Goal: Task Accomplishment & Management: Manage account settings

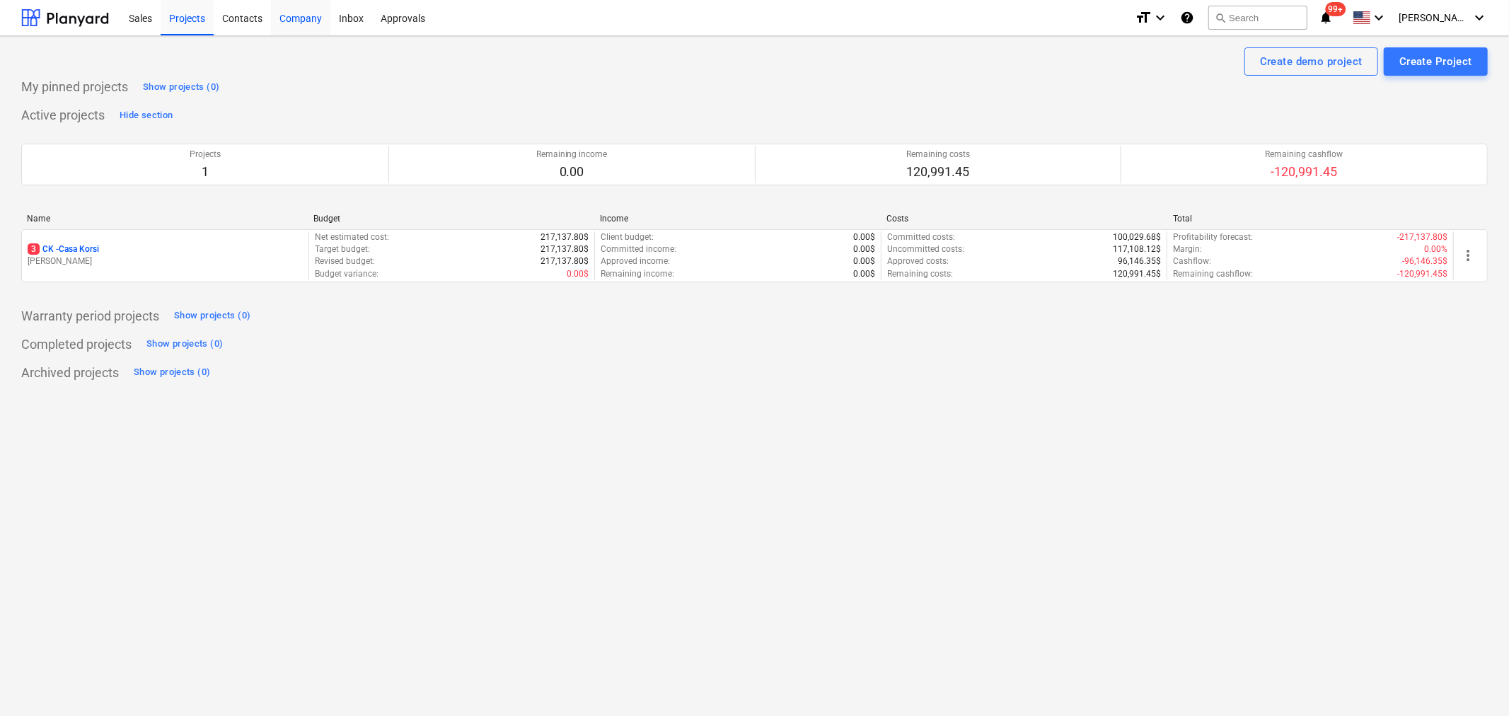
click at [313, 21] on div "Company" at bounding box center [300, 17] width 59 height 36
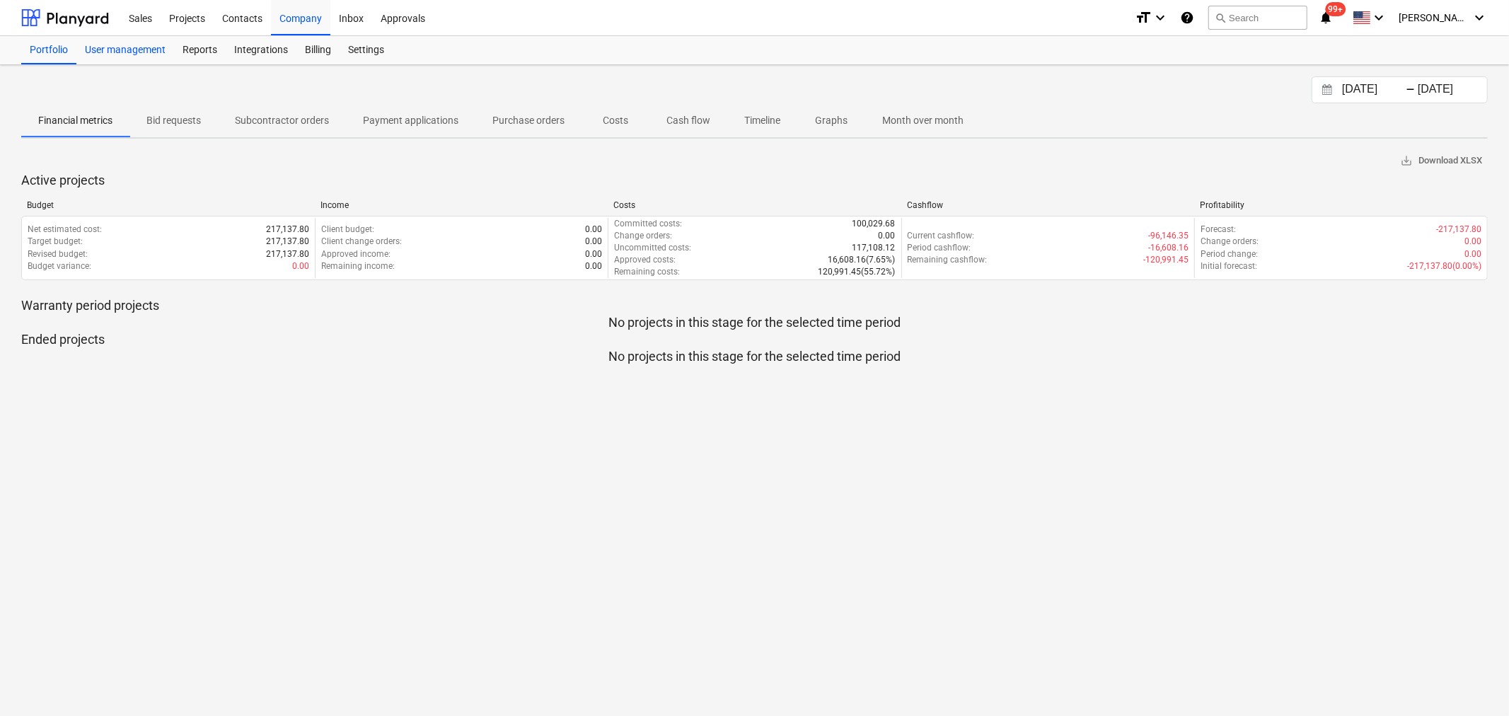
click at [138, 50] on div "User management" at bounding box center [125, 50] width 98 height 28
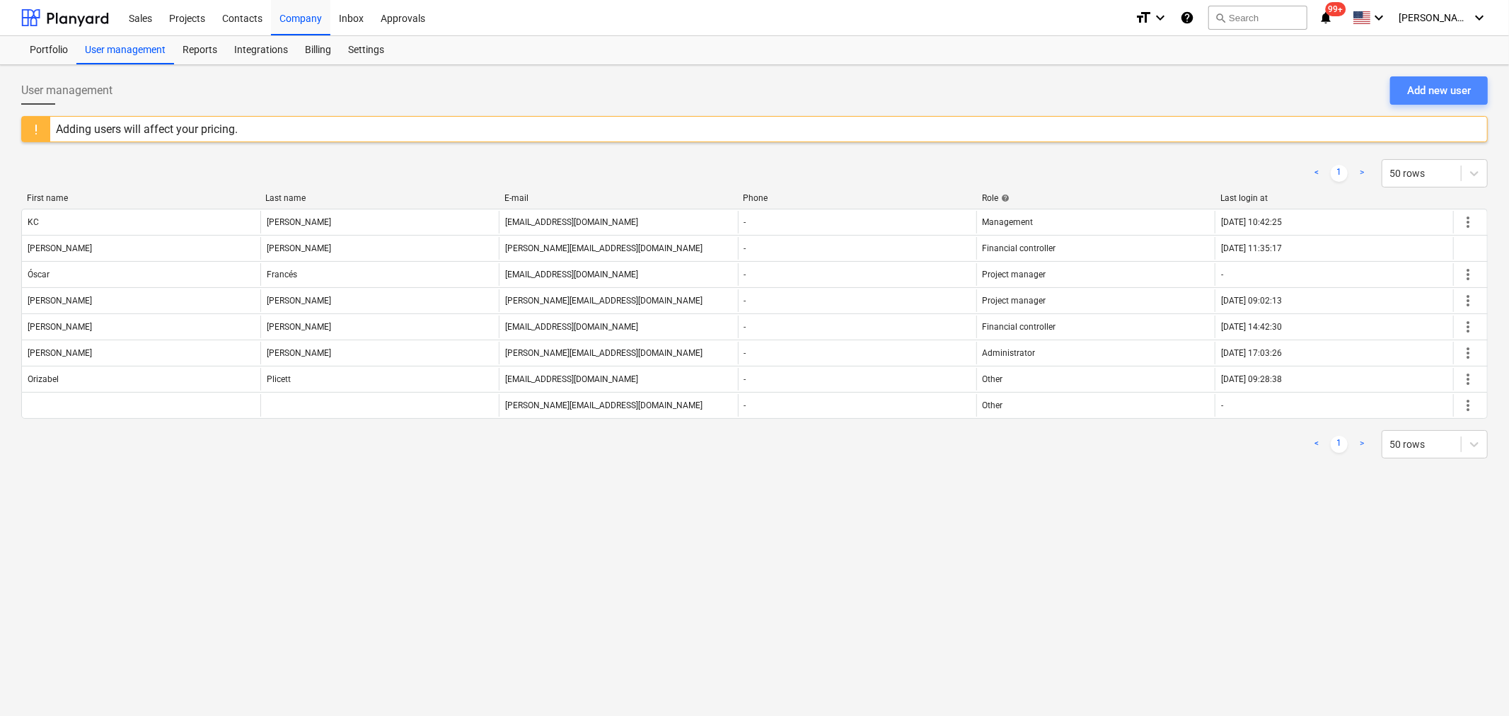
click at [1424, 94] on div "Add new user" at bounding box center [1439, 90] width 64 height 18
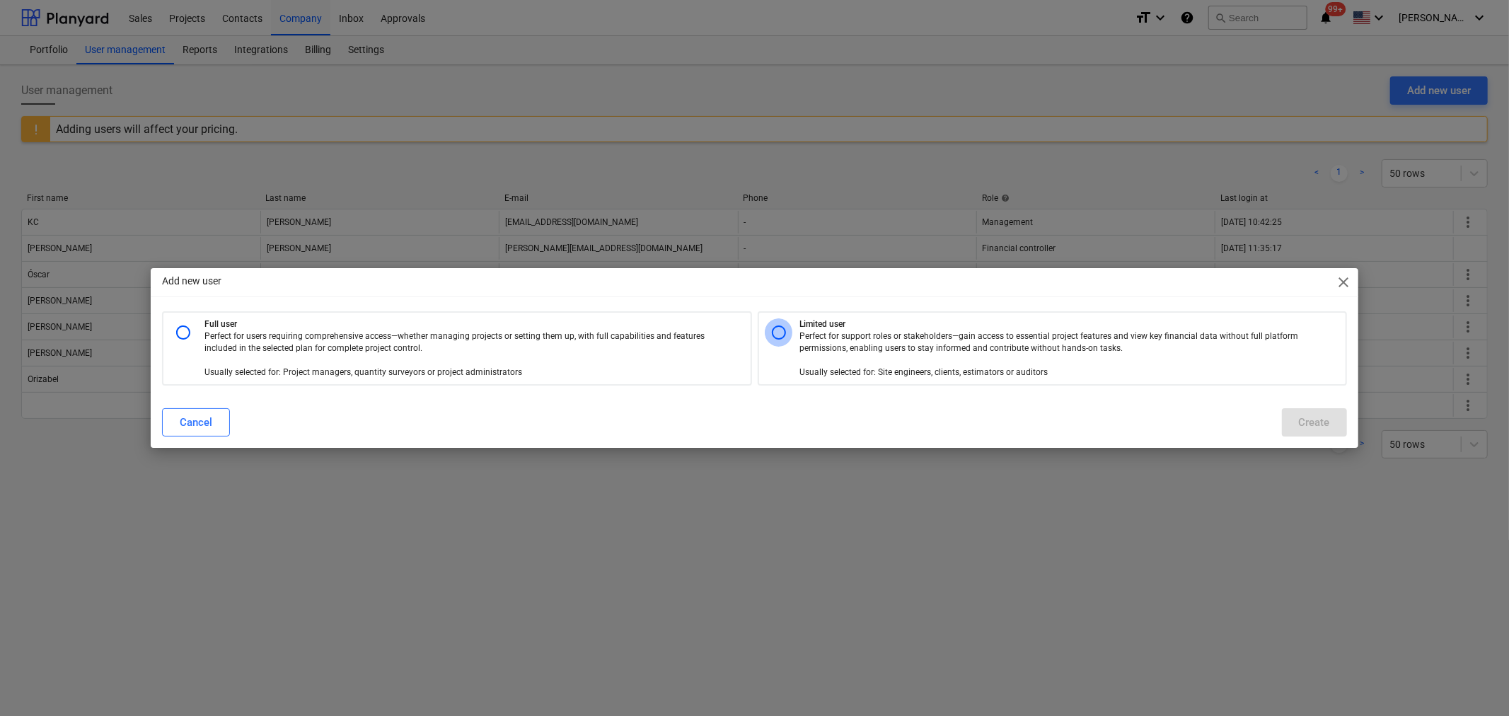
click at [786, 335] on input "radio" at bounding box center [779, 332] width 28 height 28
radio input "true"
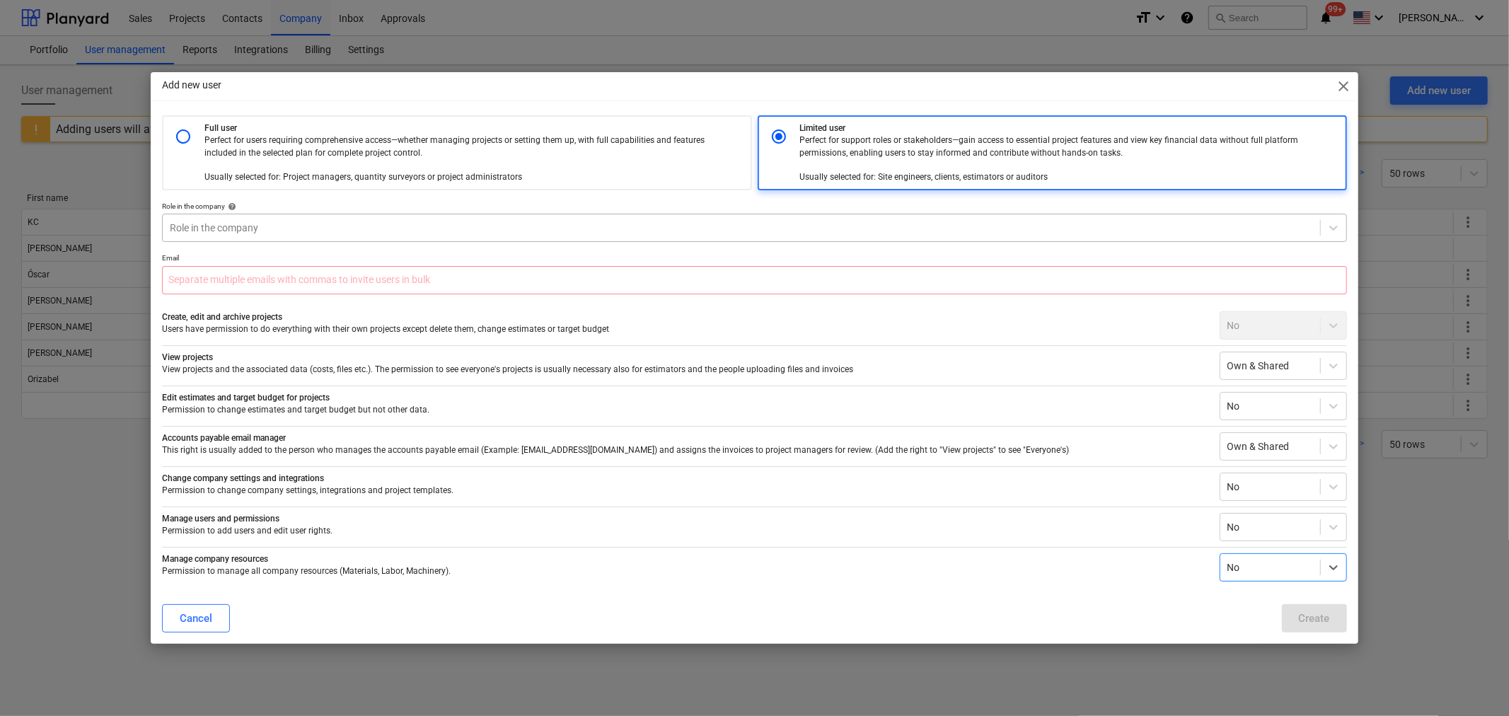
click at [343, 233] on div at bounding box center [741, 228] width 1143 height 14
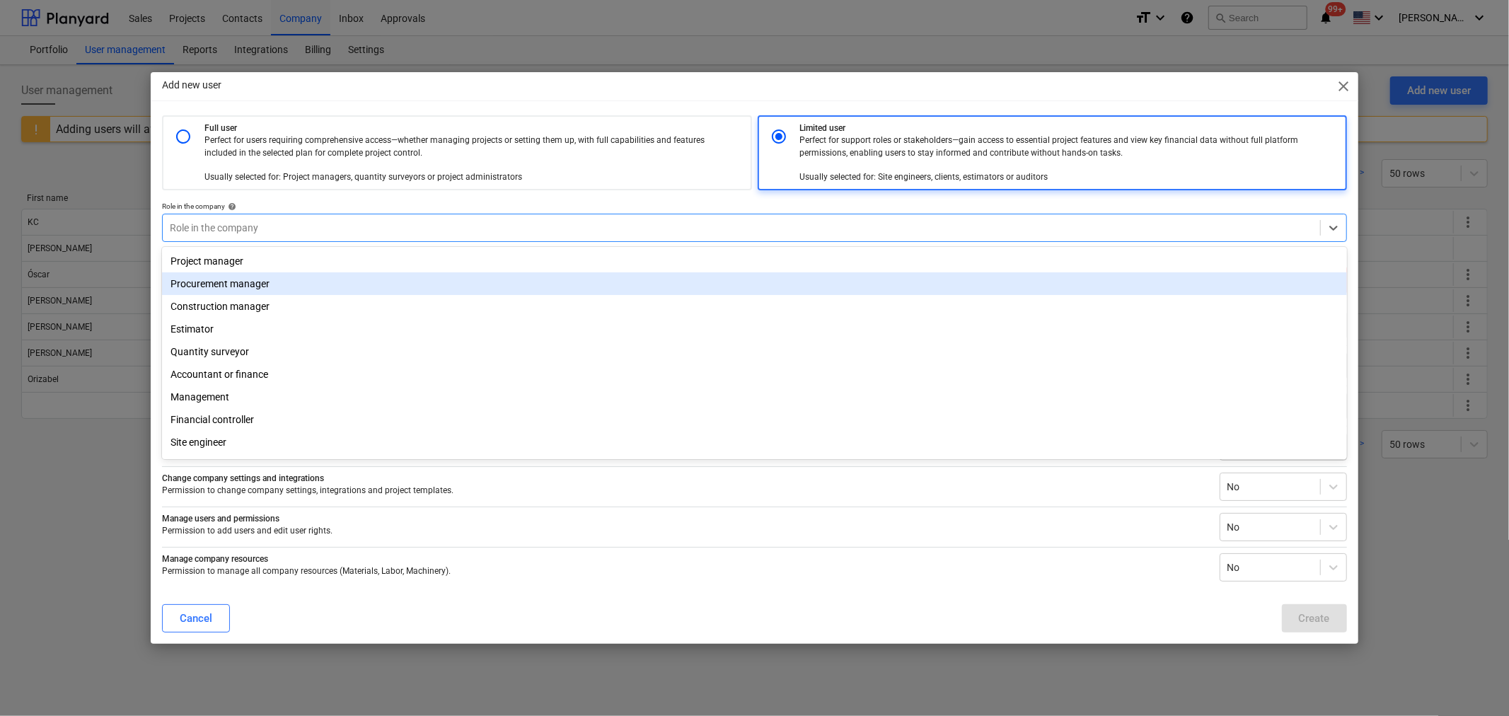
click at [223, 285] on div "Procurement manager" at bounding box center [754, 283] width 1185 height 23
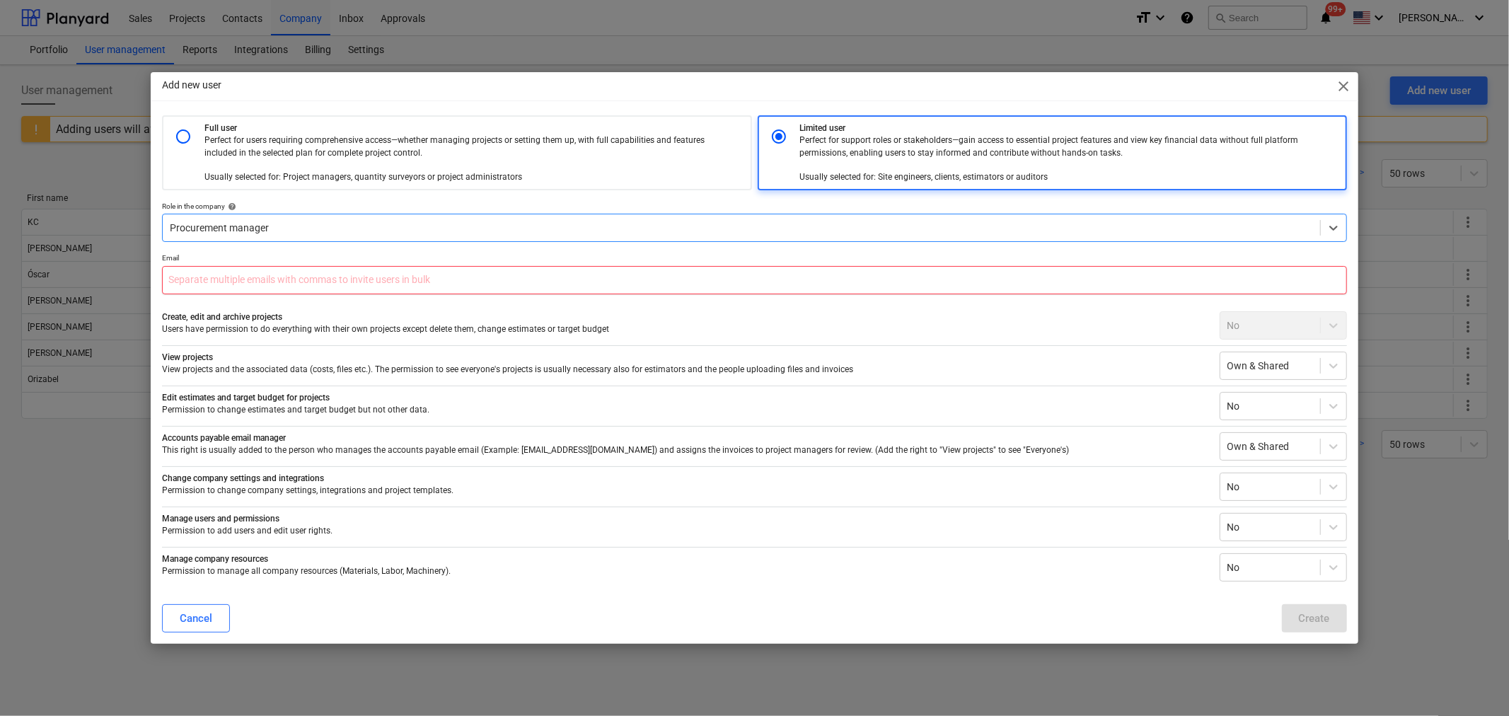
click at [225, 284] on input "text" at bounding box center [754, 280] width 1184 height 28
type input "edwars+la15"
click at [178, 627] on button "Cancel" at bounding box center [196, 618] width 68 height 28
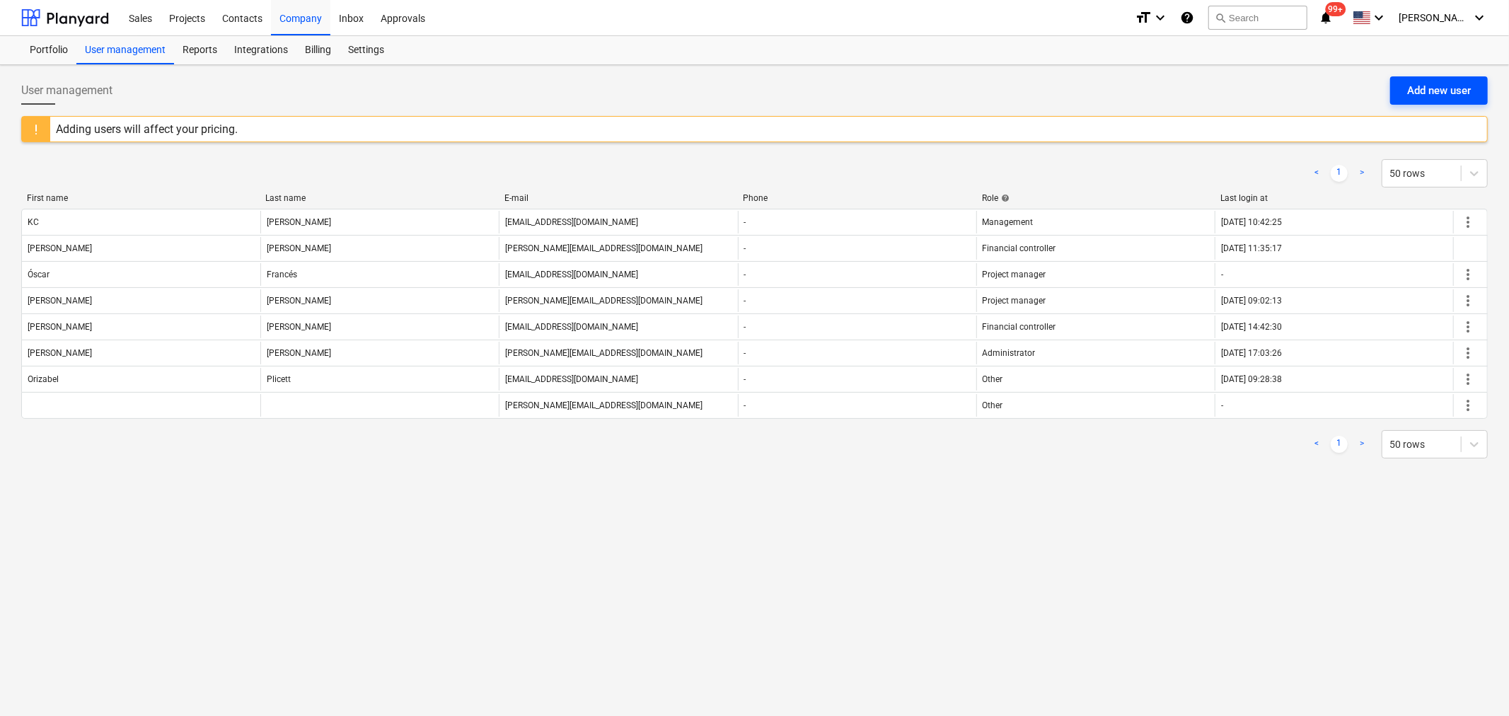
click at [1440, 86] on div "Add new user" at bounding box center [1439, 90] width 64 height 18
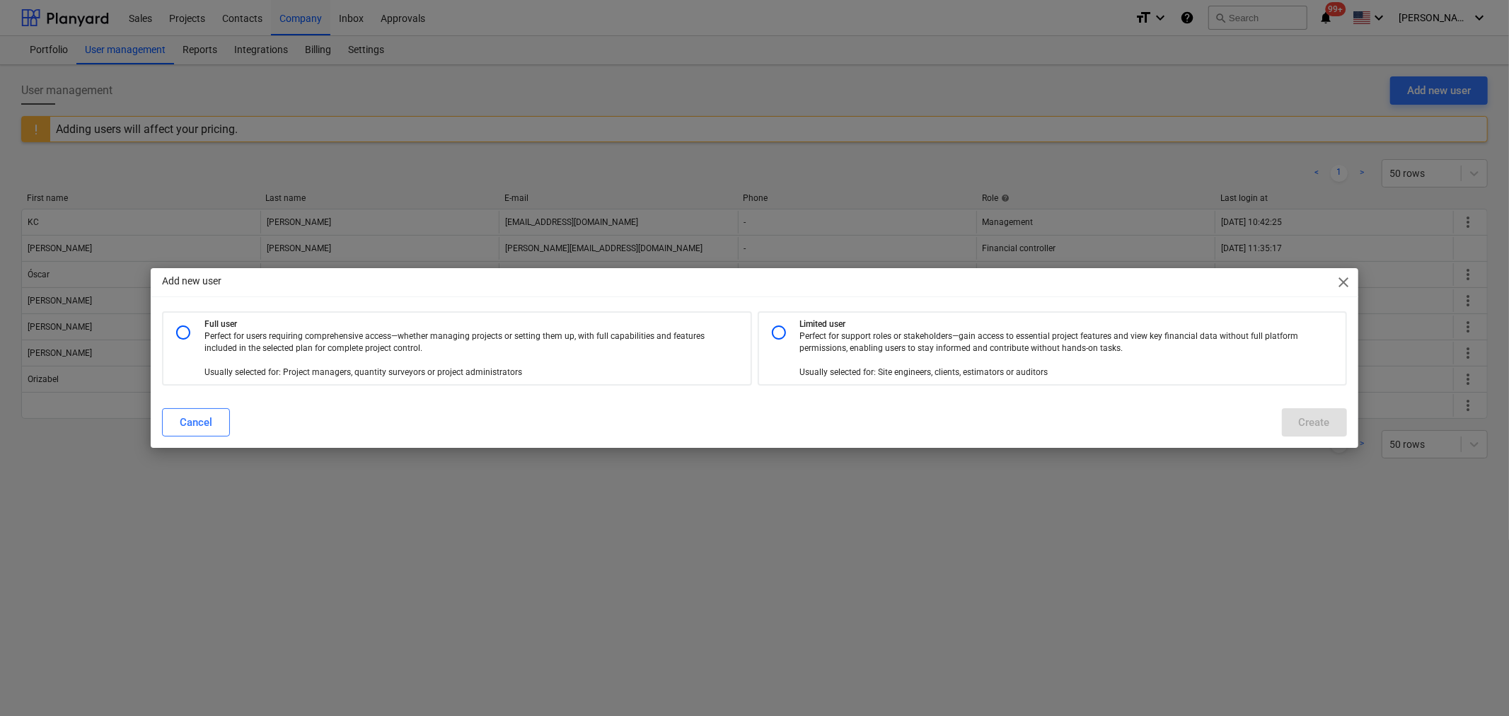
click at [786, 336] on input "radio" at bounding box center [779, 332] width 28 height 28
radio input "true"
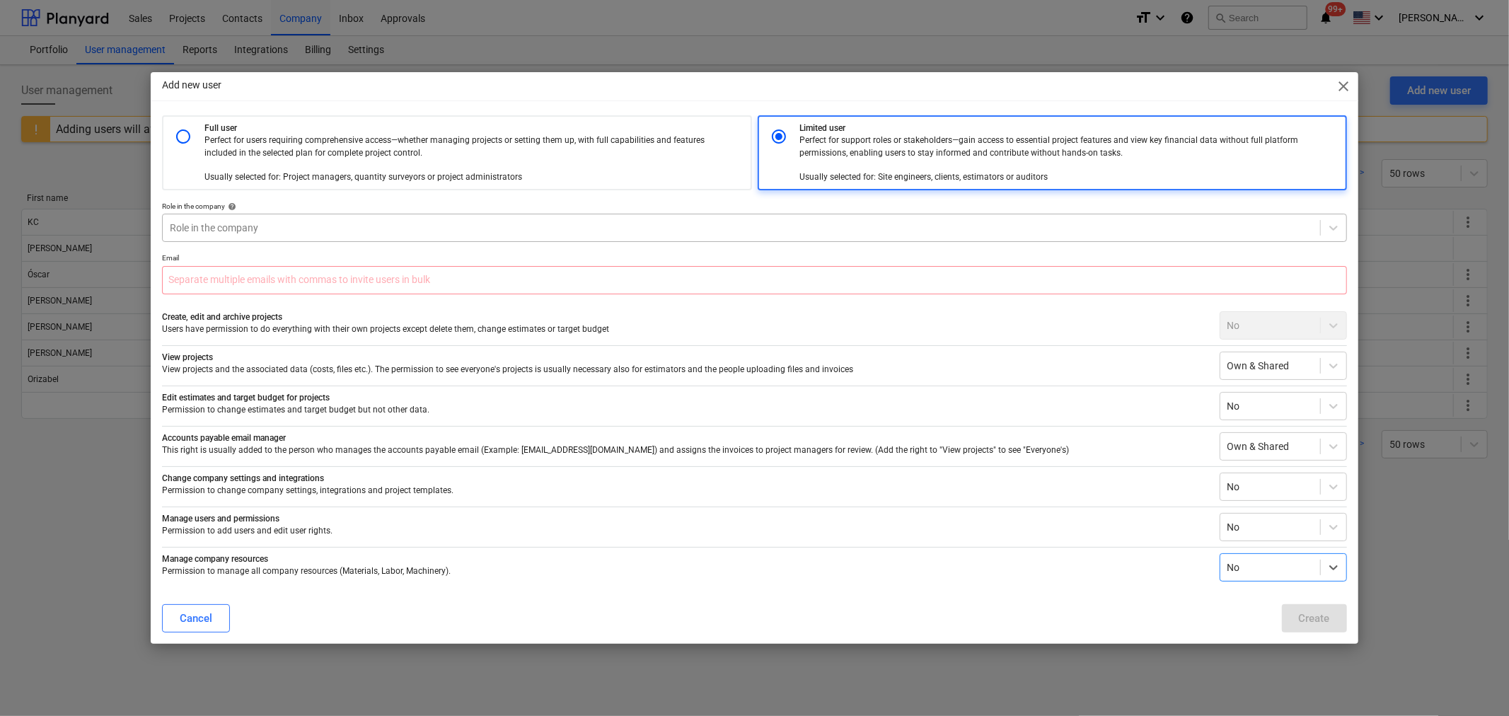
click at [209, 233] on div at bounding box center [741, 228] width 1143 height 14
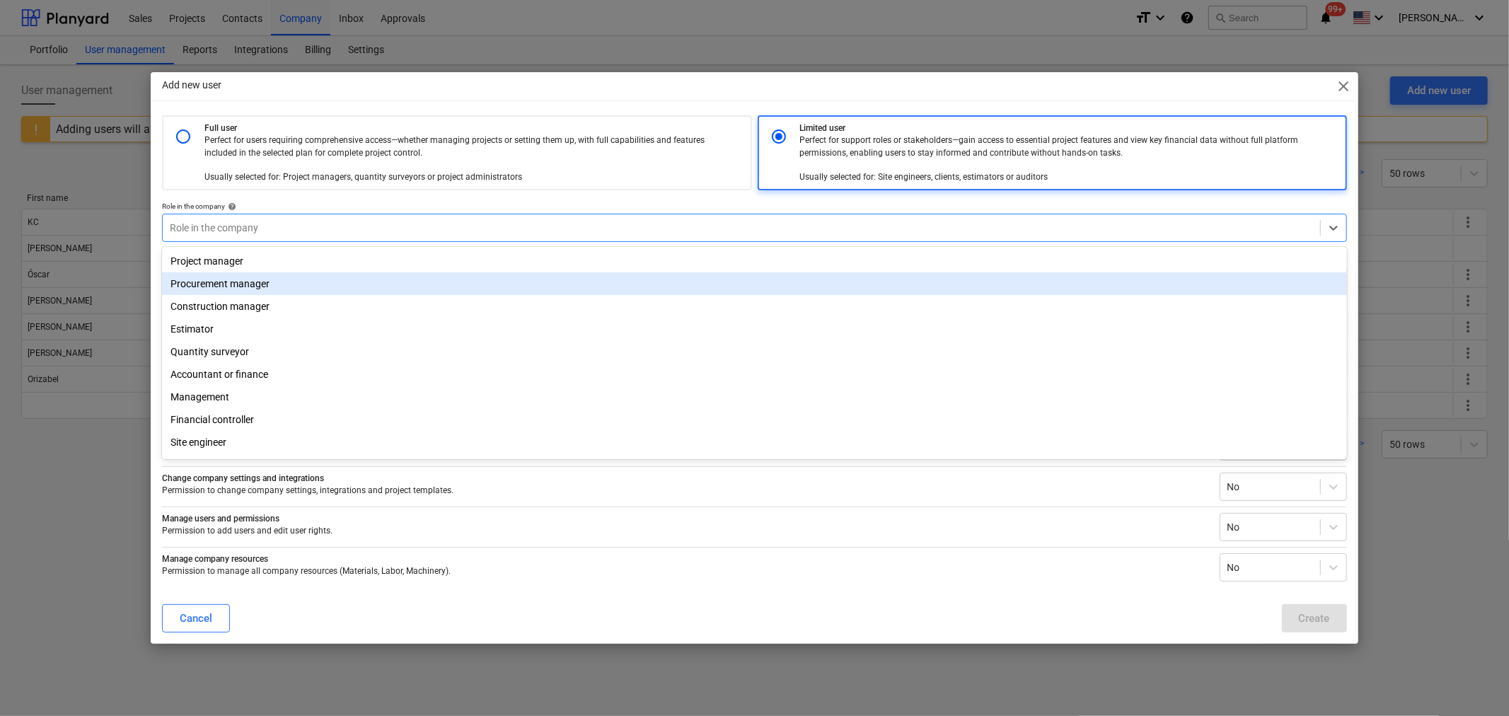
click at [227, 286] on div "Procurement manager" at bounding box center [754, 283] width 1185 height 23
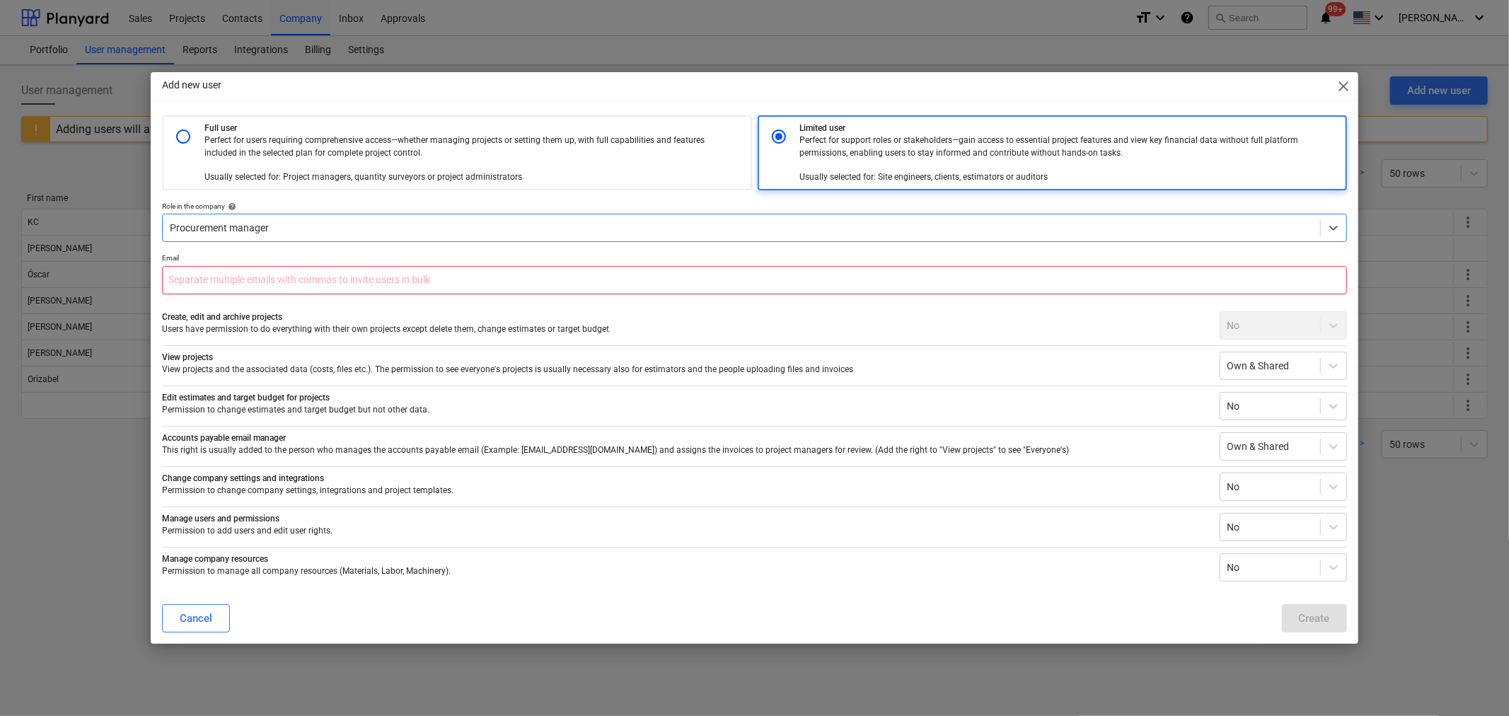
click at [232, 280] on input "text" at bounding box center [754, 280] width 1184 height 28
paste input "[PERSON_NAME][EMAIL_ADDRESS][DOMAIN_NAME]"
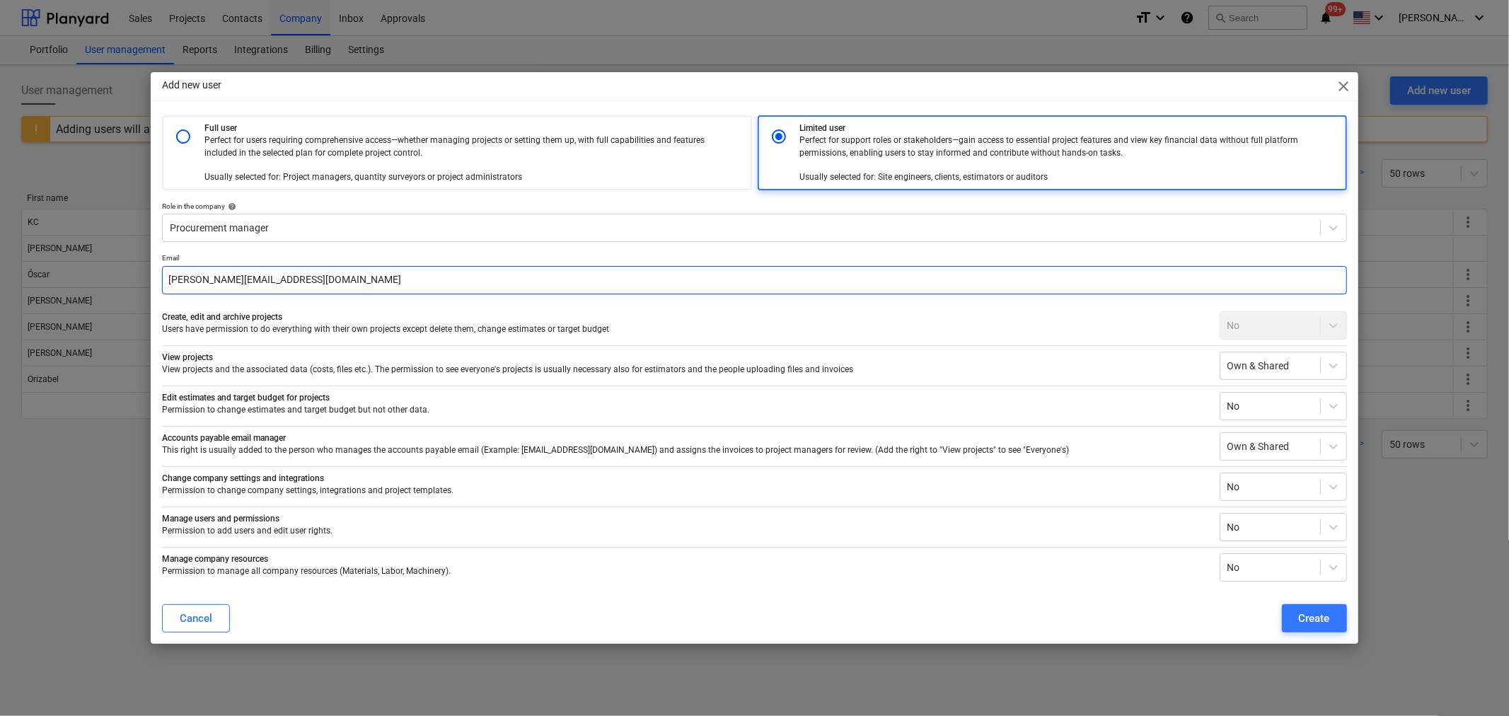
click at [207, 279] on input "[PERSON_NAME][EMAIL_ADDRESS][DOMAIN_NAME]" at bounding box center [754, 280] width 1184 height 28
type input "[PERSON_NAME][EMAIL_ADDRESS][DOMAIN_NAME]"
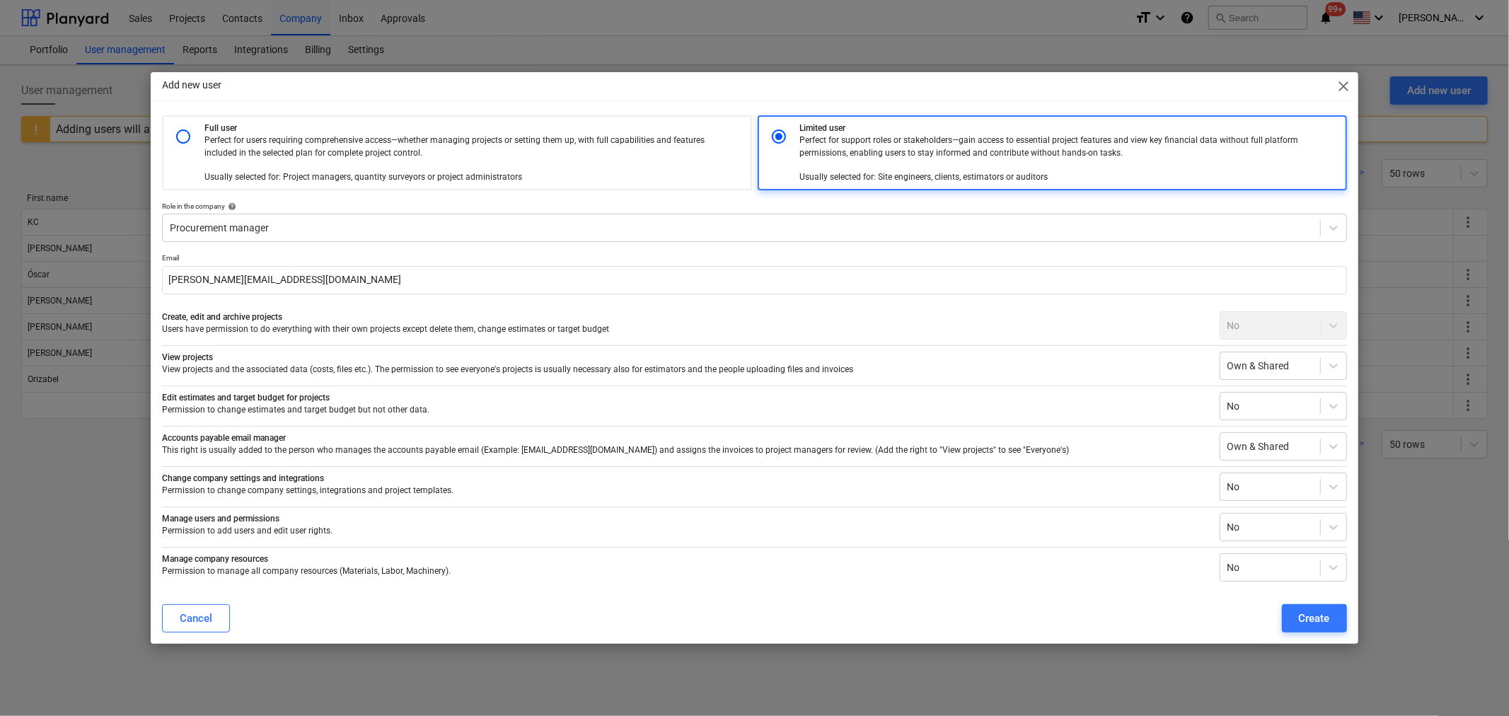
click at [1010, 327] on p "Users have permission to do everything with their own projects except delete th…" at bounding box center [685, 329] width 1046 height 12
click at [662, 371] on p "View projects and the associated data (costs, files etc.). The permission to se…" at bounding box center [685, 370] width 1046 height 12
click at [940, 302] on div "Full user Perfect for users requiring comprehensive access—whether managing pro…" at bounding box center [754, 348] width 1184 height 466
click at [1334, 413] on div at bounding box center [1333, 405] width 25 height 25
click at [766, 376] on div "View projects View projects and the associated data (costs, files etc.). The pe…" at bounding box center [754, 362] width 1184 height 35
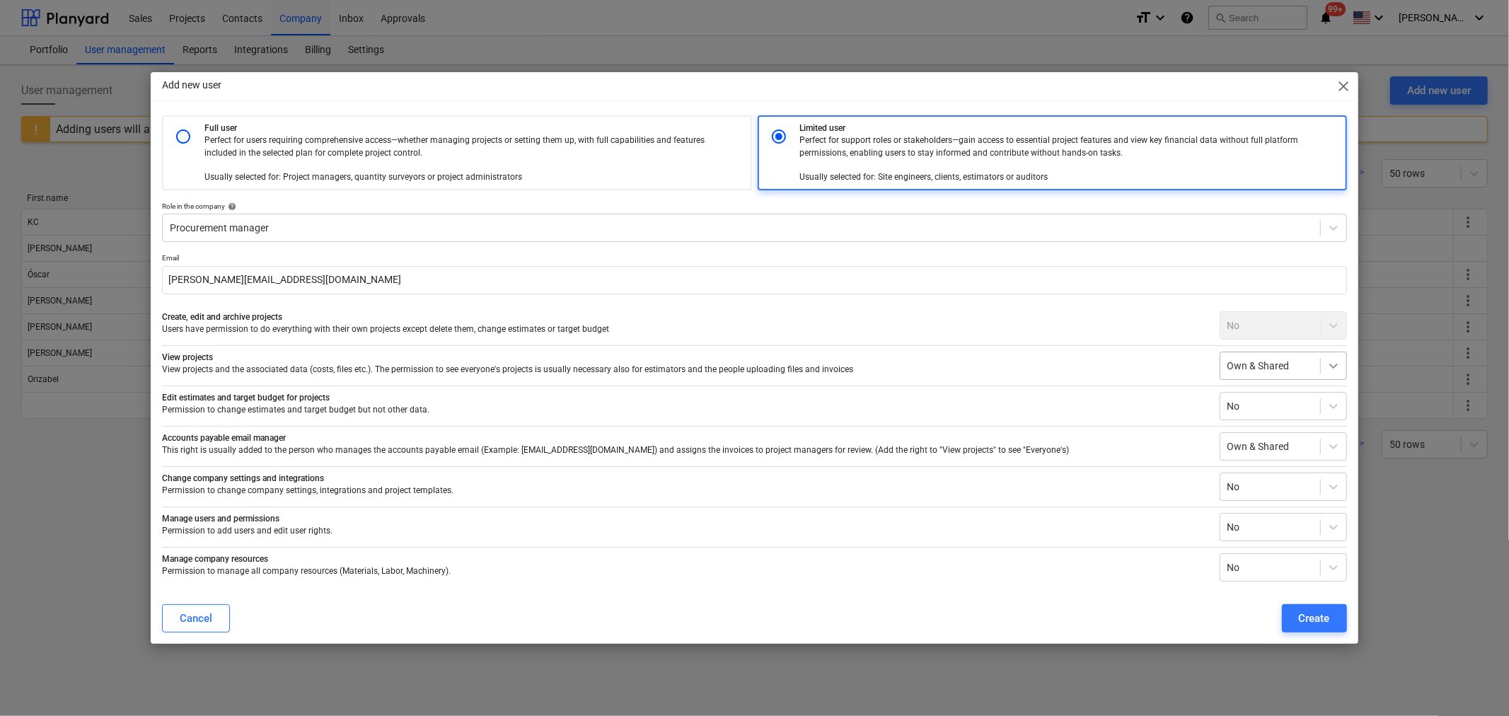
click at [1332, 367] on icon at bounding box center [1334, 366] width 14 height 14
click at [1288, 422] on div "Everyone's" at bounding box center [1283, 421] width 127 height 23
click at [1313, 618] on div "Create" at bounding box center [1314, 618] width 31 height 18
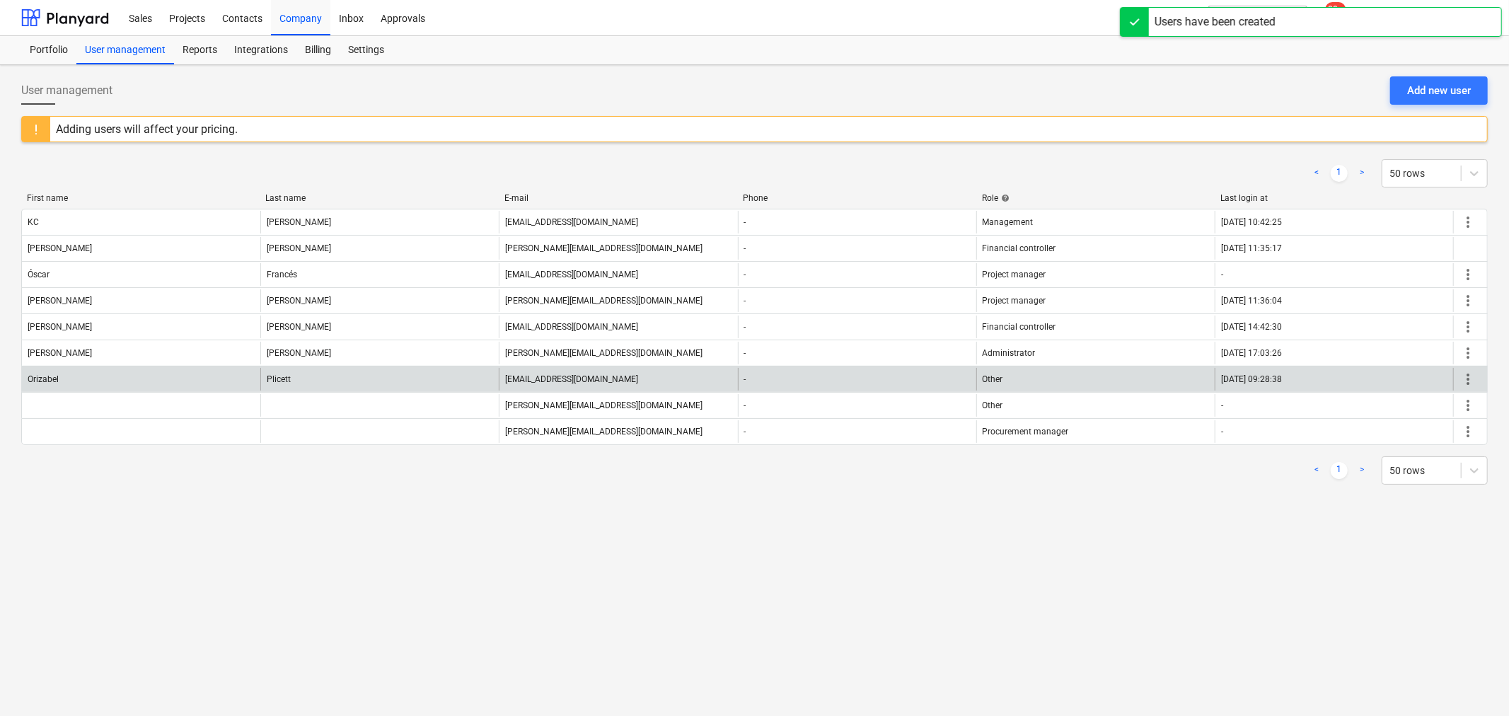
click at [1455, 380] on div "more_vert" at bounding box center [1470, 379] width 34 height 23
click at [1465, 381] on span "more_vert" at bounding box center [1468, 379] width 17 height 17
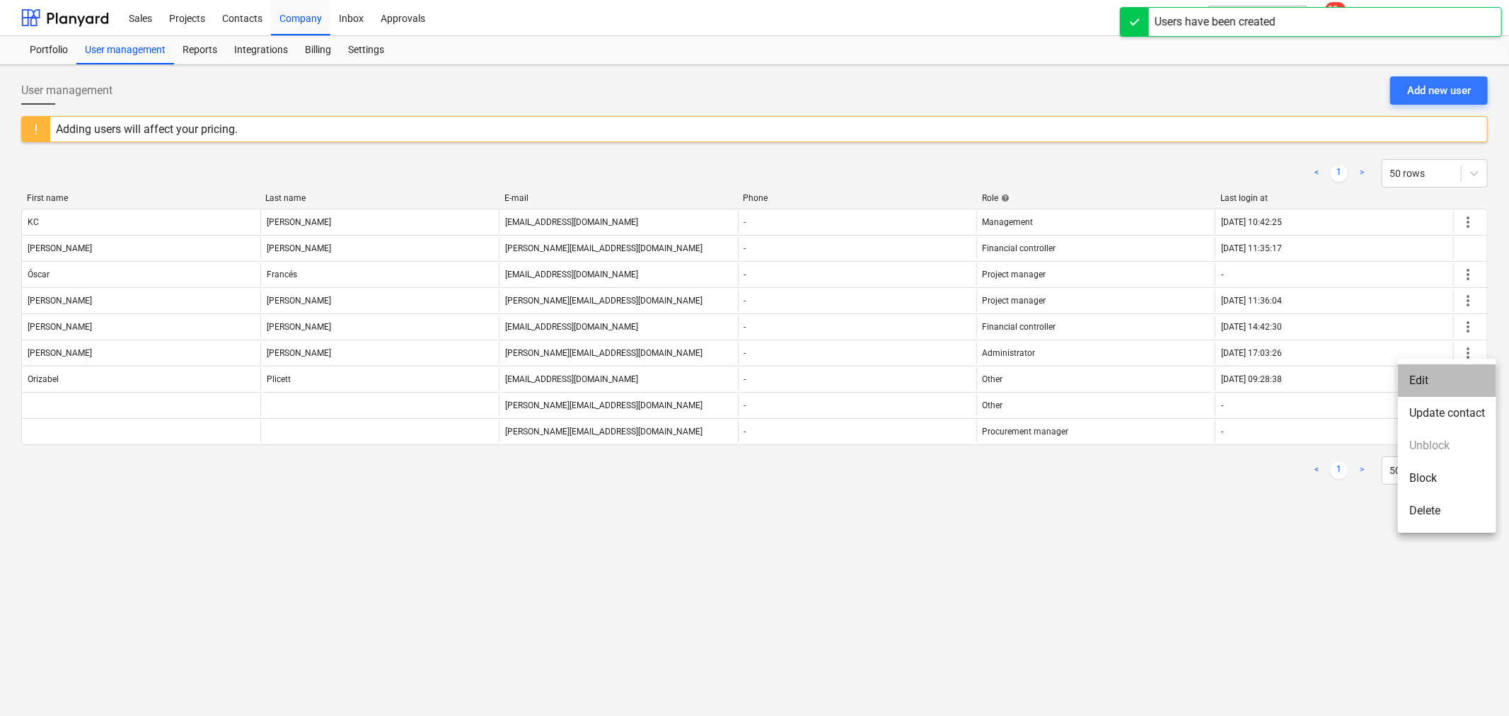
click at [1431, 380] on li "Edit" at bounding box center [1447, 380] width 98 height 33
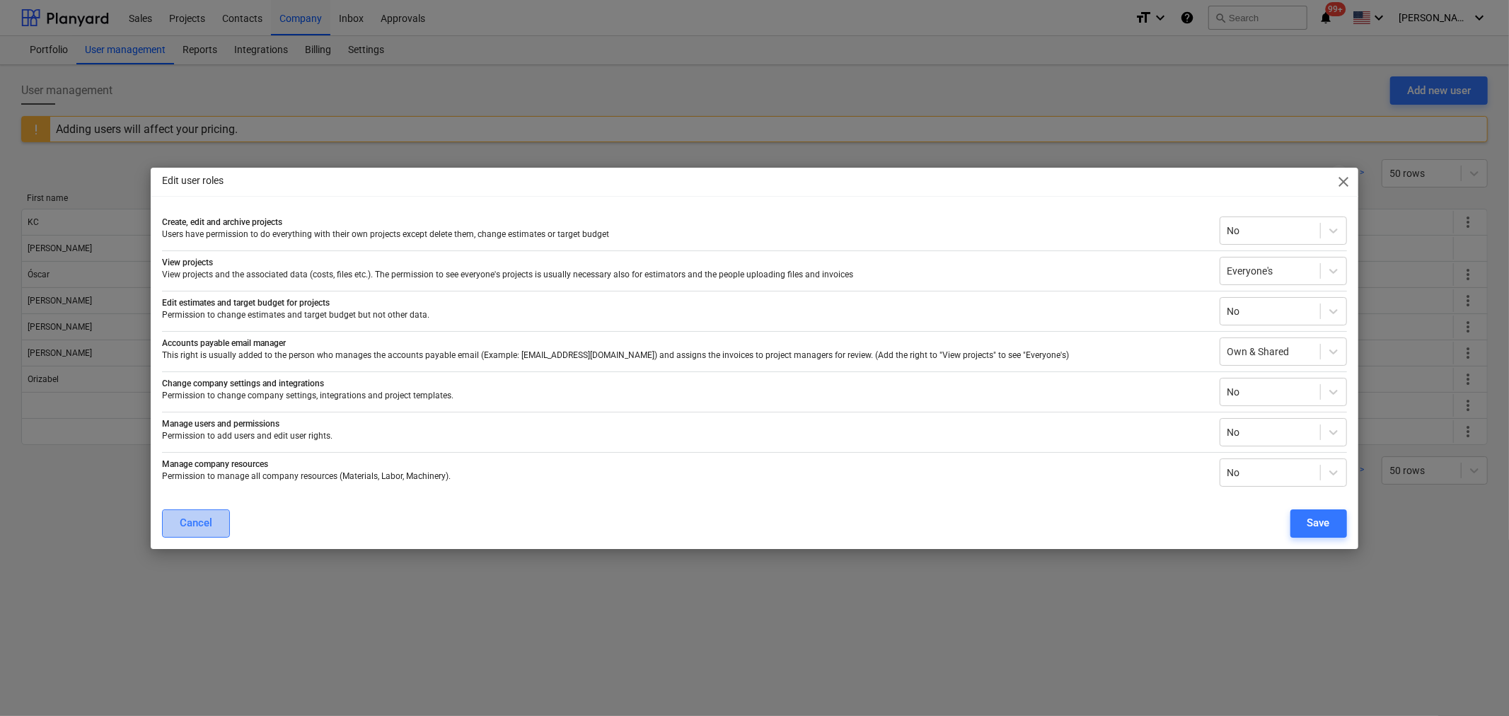
click at [195, 526] on div "Cancel" at bounding box center [196, 523] width 33 height 18
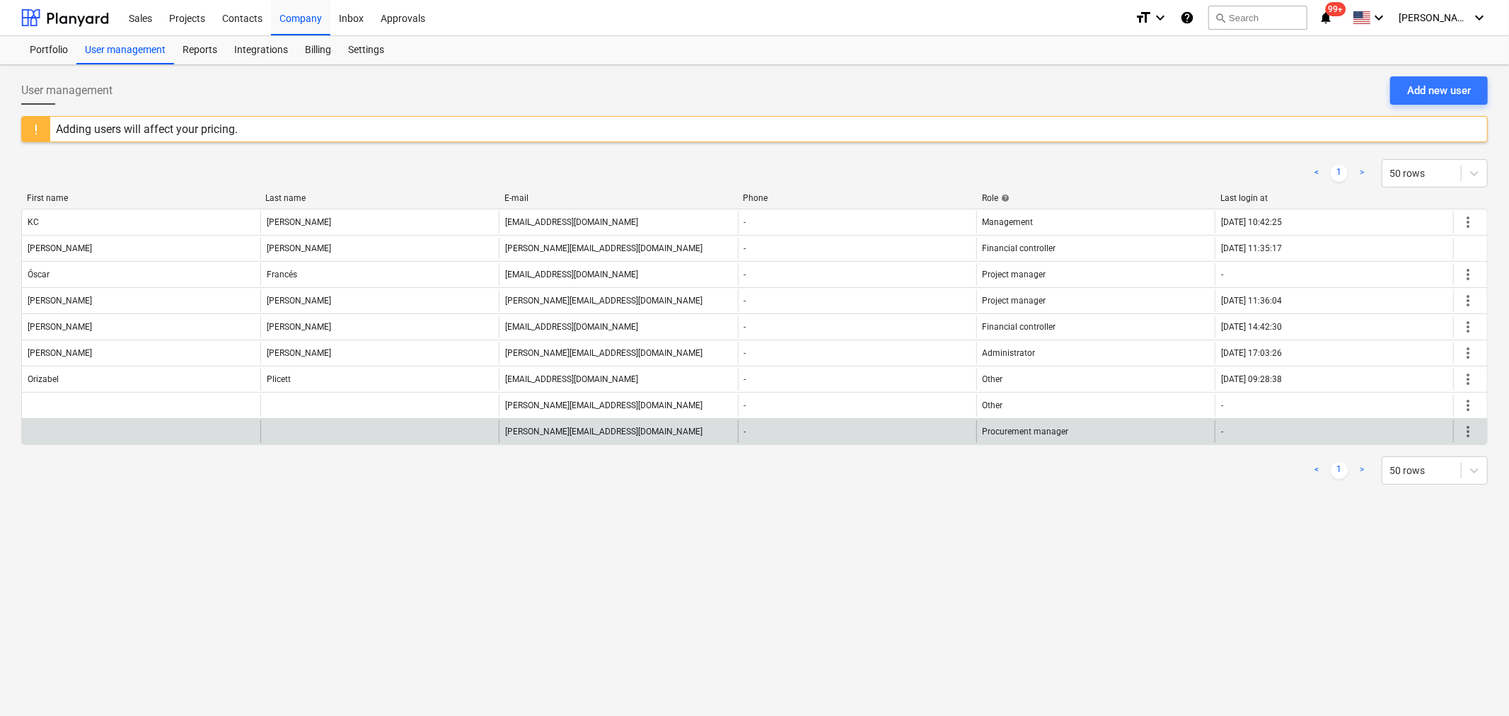
click at [1467, 428] on span "more_vert" at bounding box center [1468, 431] width 17 height 17
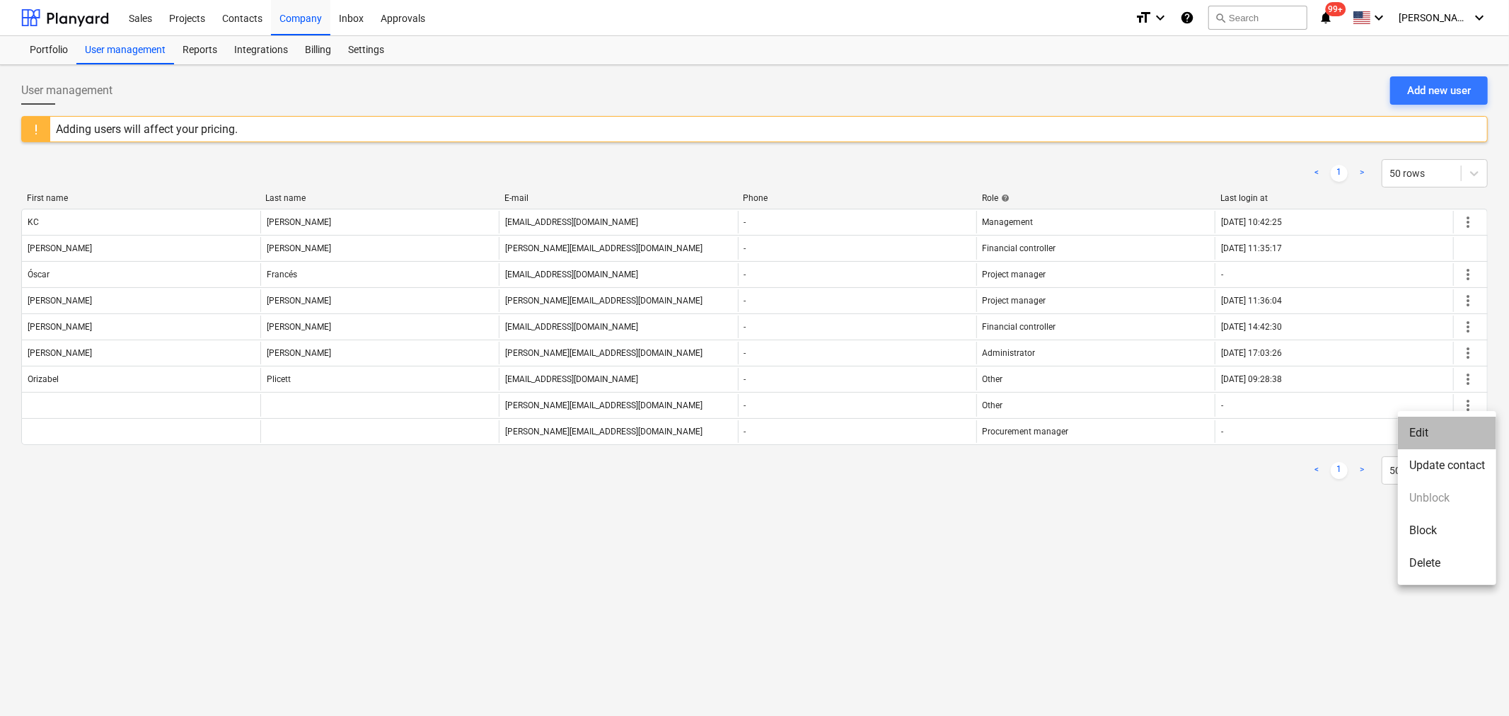
click at [1432, 437] on li "Edit" at bounding box center [1447, 433] width 98 height 33
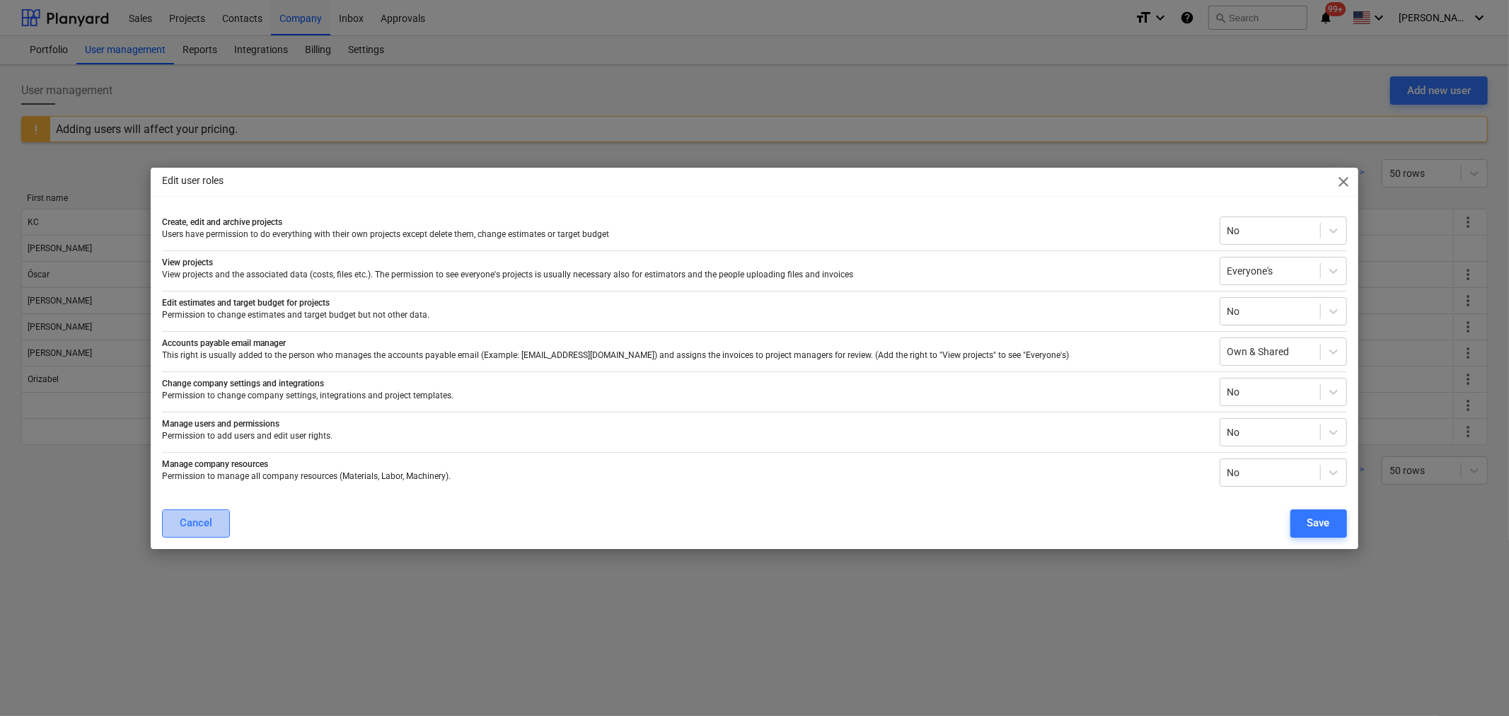
click at [178, 513] on button "Cancel" at bounding box center [196, 523] width 68 height 28
